Goal: Task Accomplishment & Management: Complete application form

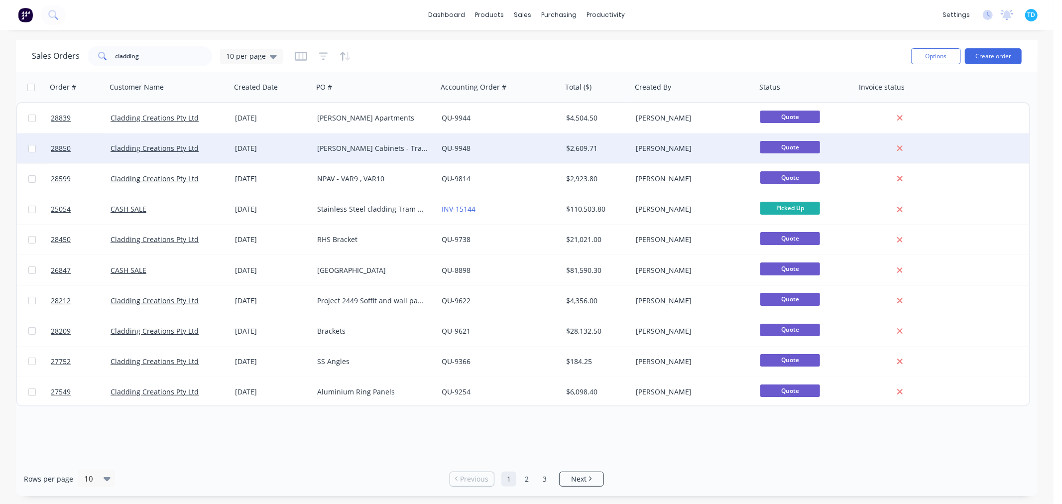
click at [365, 151] on div "[PERSON_NAME] Cabinets - Tram station SS Angles" at bounding box center [372, 148] width 110 height 10
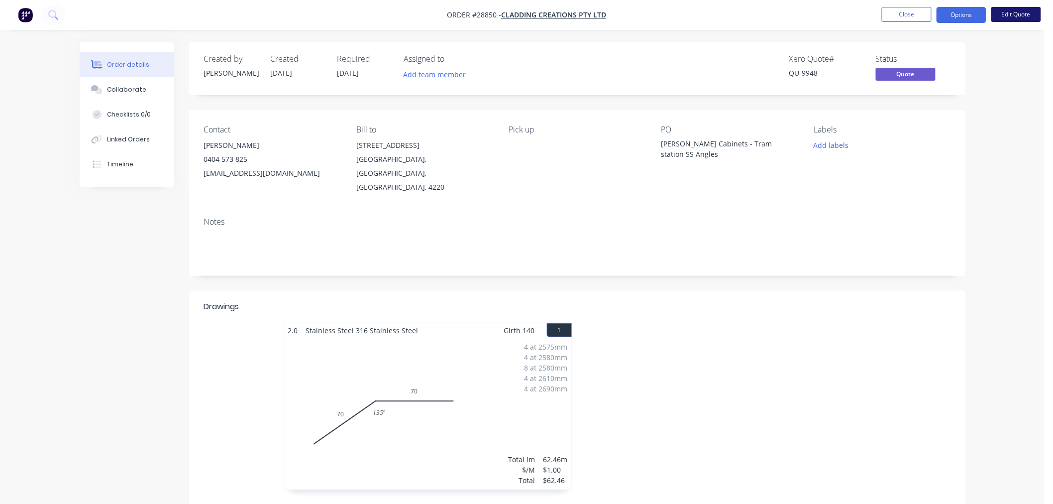
click at [1009, 13] on button "Edit Quote" at bounding box center [1016, 14] width 50 height 15
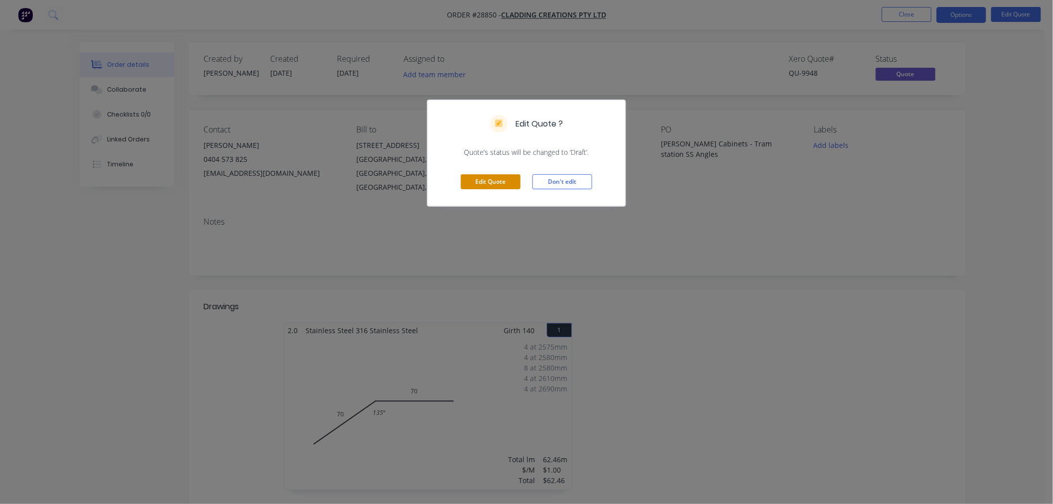
click at [500, 183] on button "Edit Quote" at bounding box center [491, 181] width 60 height 15
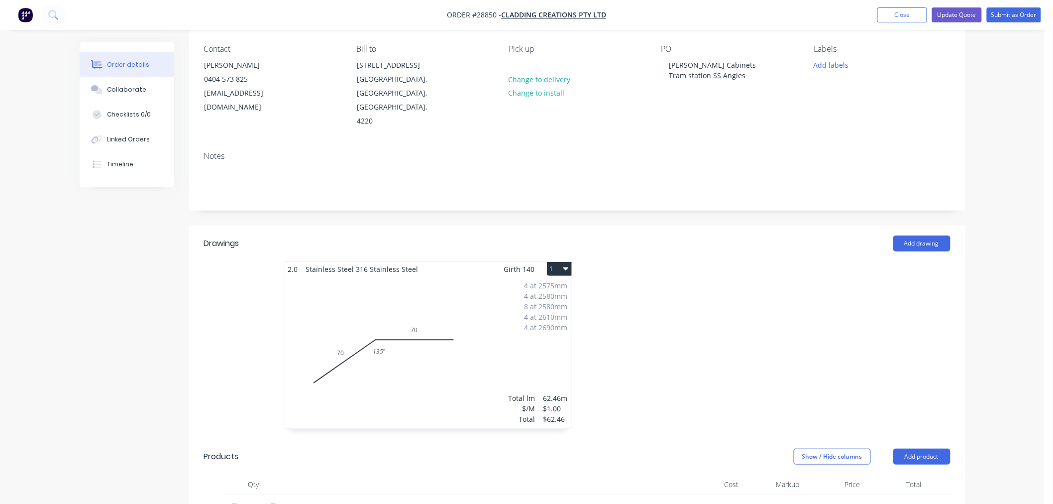
scroll to position [221, 0]
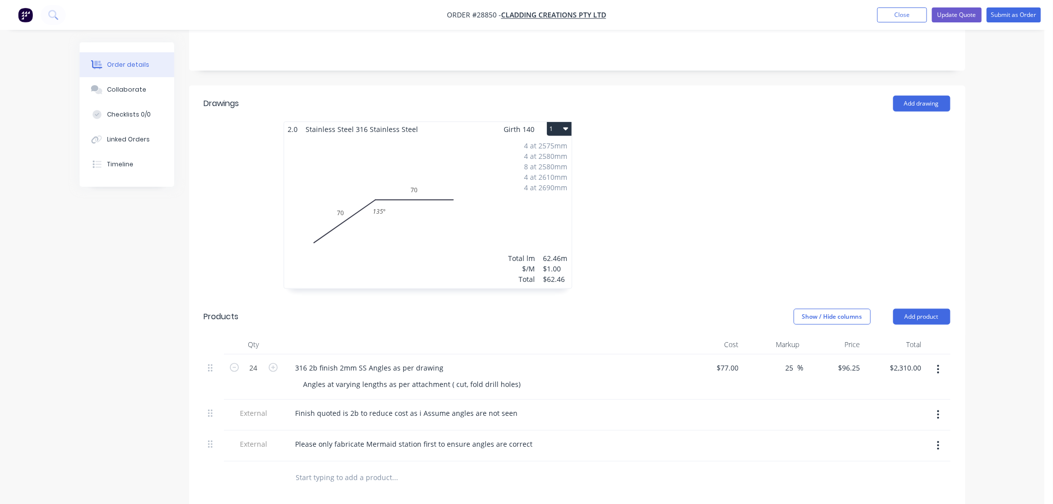
click at [937, 440] on icon "button" at bounding box center [938, 445] width 2 height 11
click at [898, 484] on div "Delete" at bounding box center [903, 491] width 77 height 14
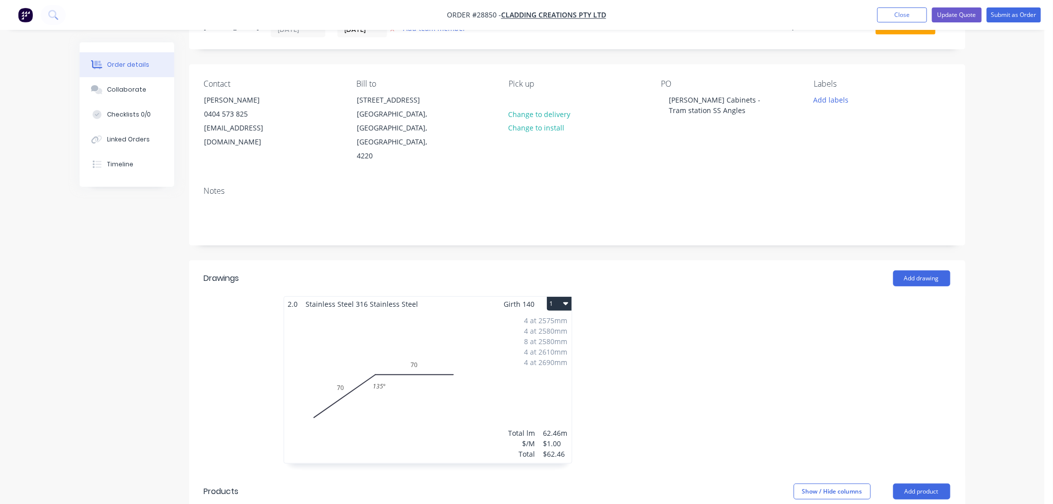
scroll to position [0, 0]
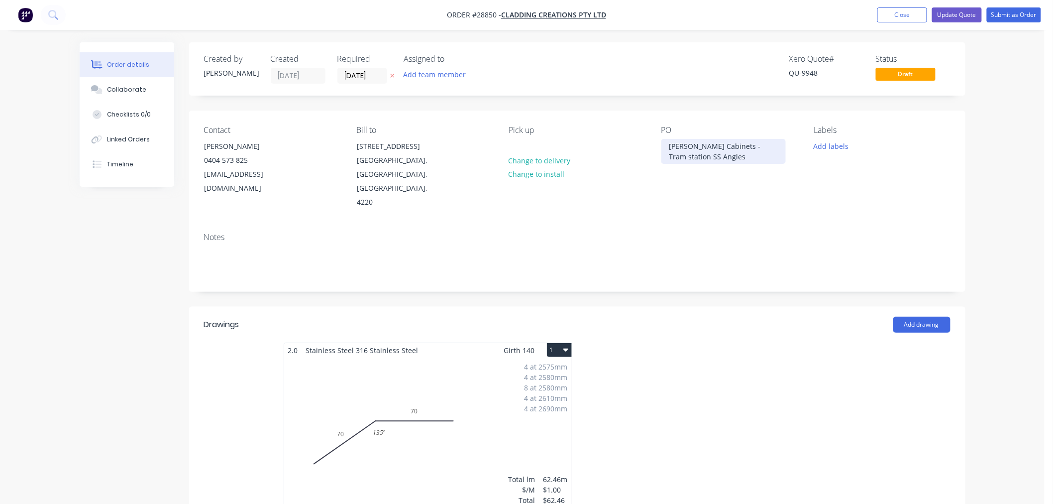
click at [700, 155] on div "[PERSON_NAME] Cabinets - Tram station SS Angles" at bounding box center [723, 151] width 124 height 25
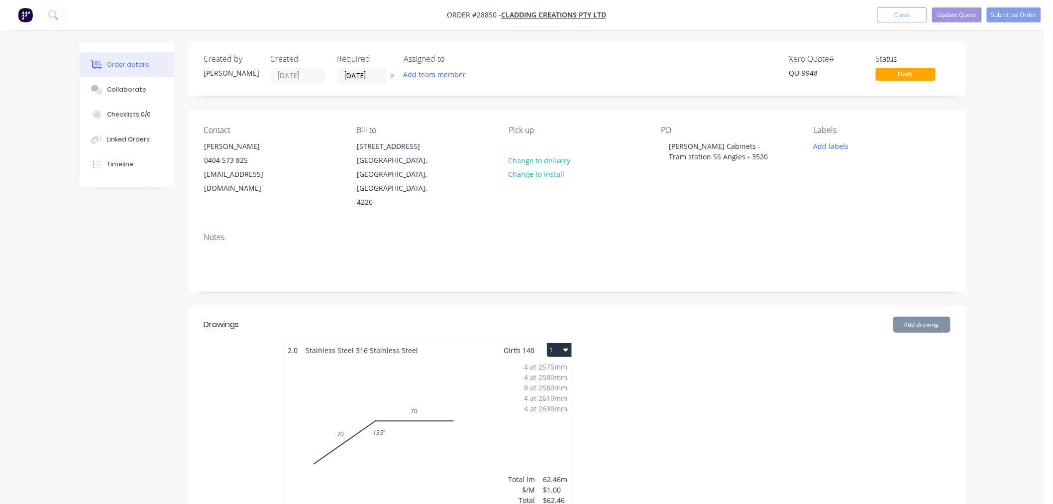
click at [725, 196] on div "Contact [PERSON_NAME] 0404 573 825 [EMAIL_ADDRESS][DOMAIN_NAME] Bill to [STREET…" at bounding box center [577, 167] width 776 height 114
click at [364, 77] on input "[DATE]" at bounding box center [362, 75] width 49 height 15
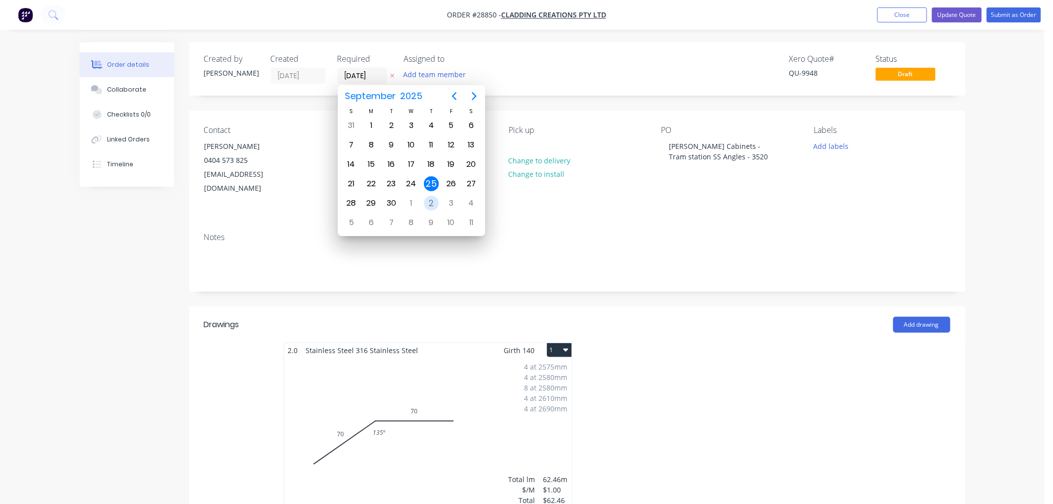
click at [433, 198] on div "2" at bounding box center [431, 203] width 15 height 15
type input "[DATE]"
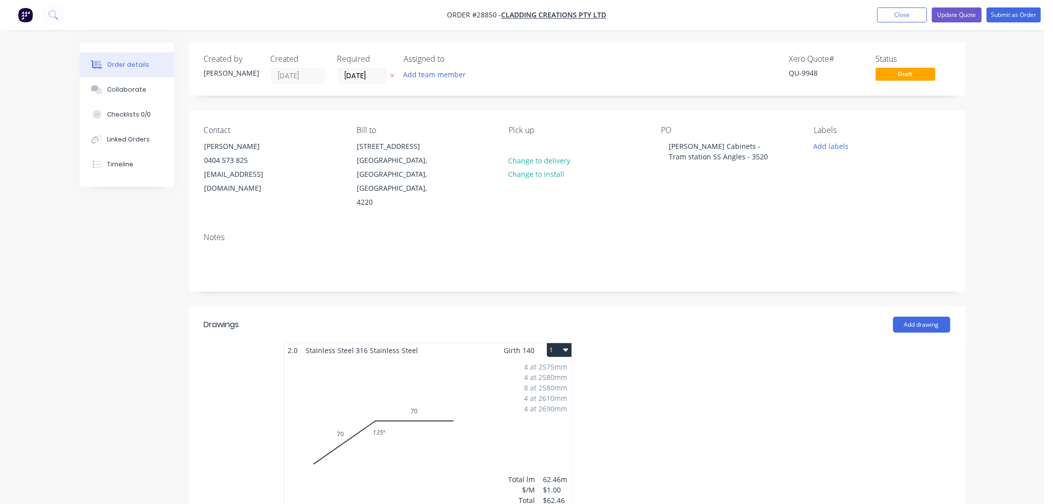
click at [651, 232] on div "Notes" at bounding box center [577, 236] width 747 height 9
click at [1014, 15] on button "Submit as Order" at bounding box center [1014, 14] width 54 height 15
